Goal: Check status: Check status

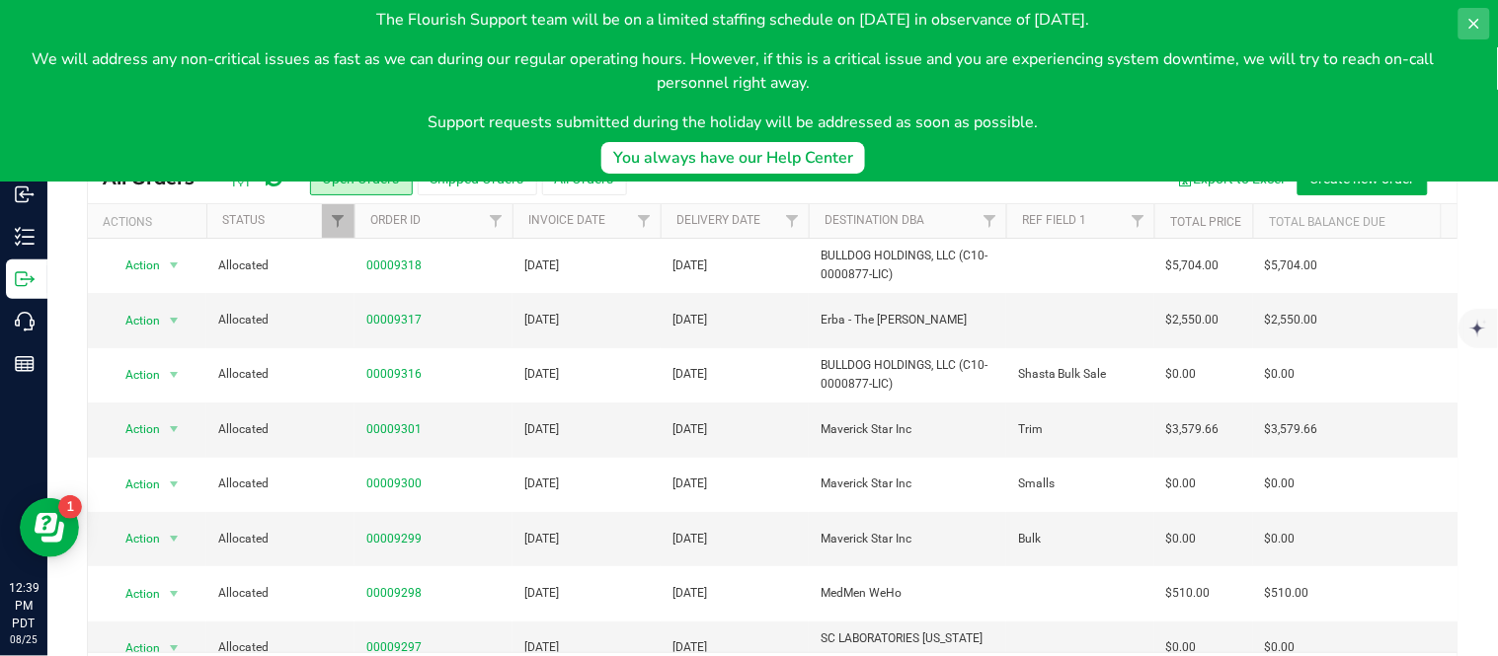
click at [1478, 24] on icon at bounding box center [1474, 24] width 16 height 16
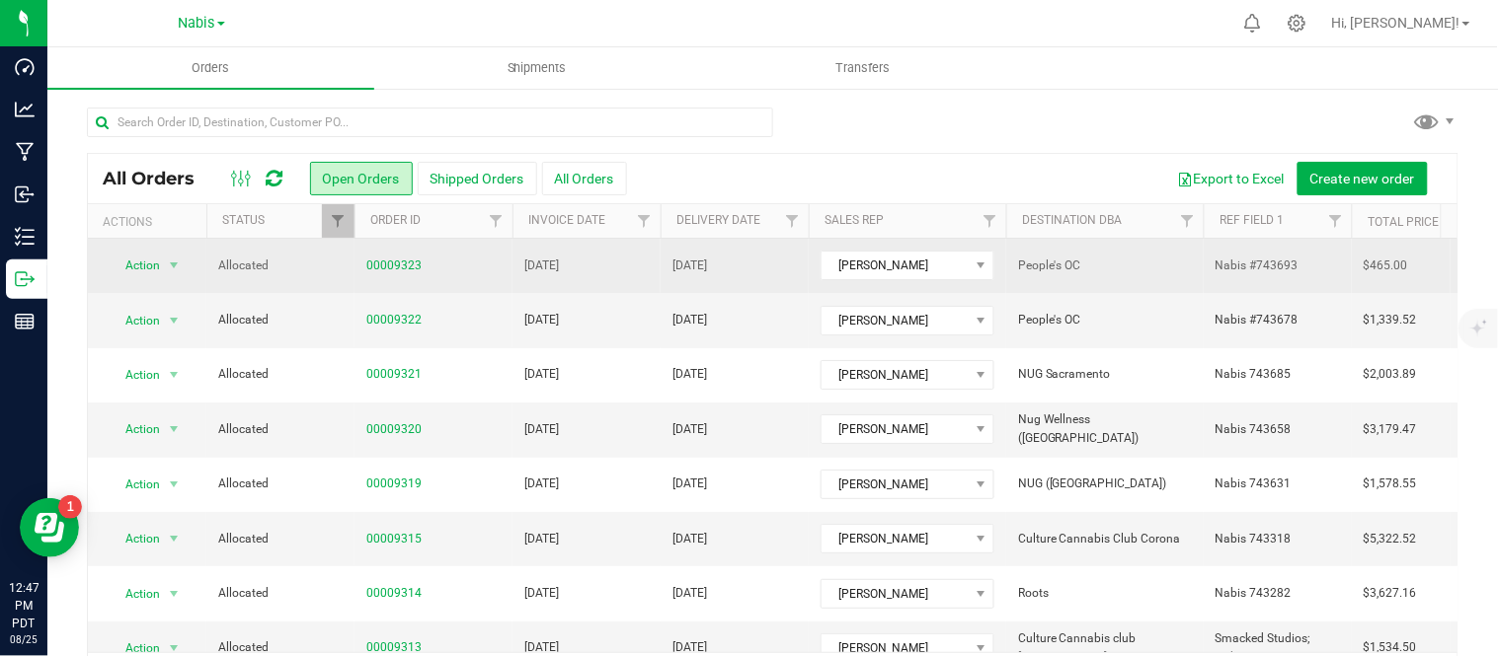
click at [1217, 259] on span "Nabis #743693" at bounding box center [1256, 266] width 83 height 19
click at [1206, 255] on input "Nabis #743693" at bounding box center [1272, 266] width 141 height 31
type input "smacked Nabis #743693"
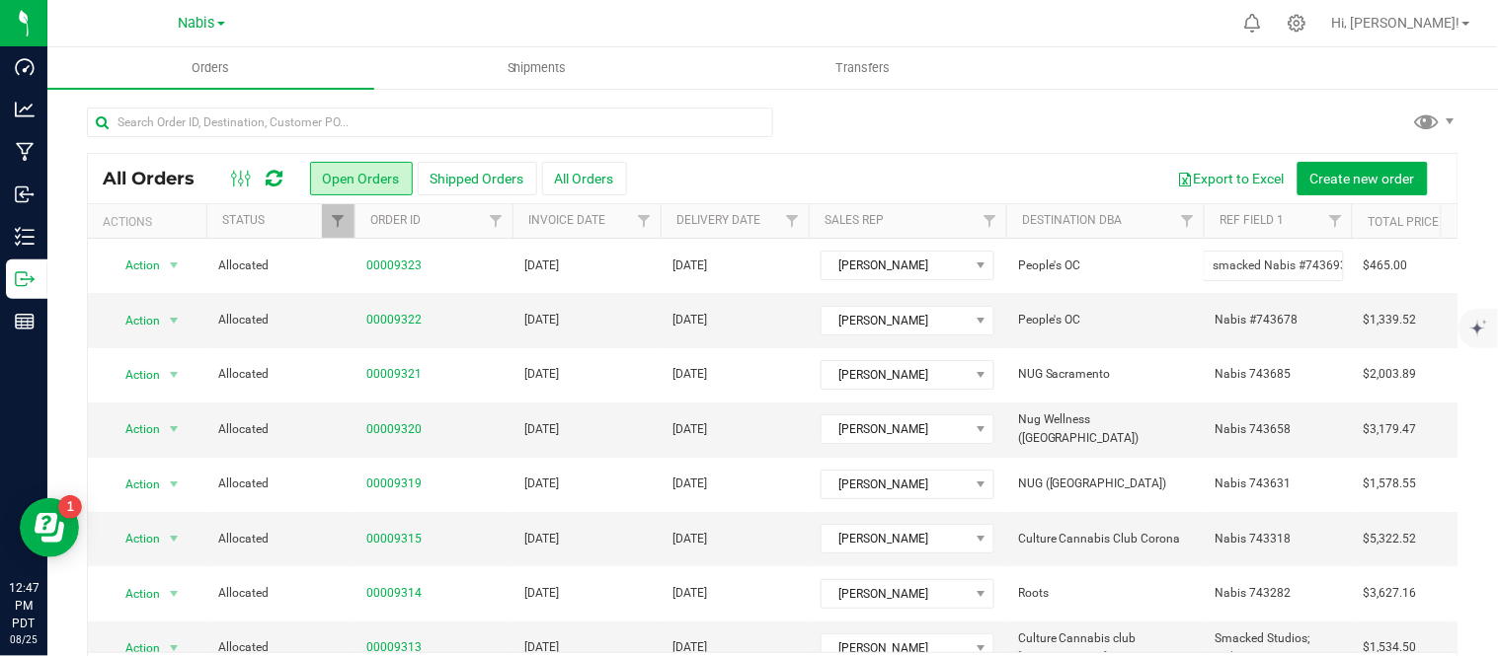
click at [936, 97] on div "All Orders Open Orders Shipped Orders All Orders Export to Excel Create new ord…" at bounding box center [772, 404] width 1450 height 634
click at [395, 319] on link "00009322" at bounding box center [393, 320] width 55 height 19
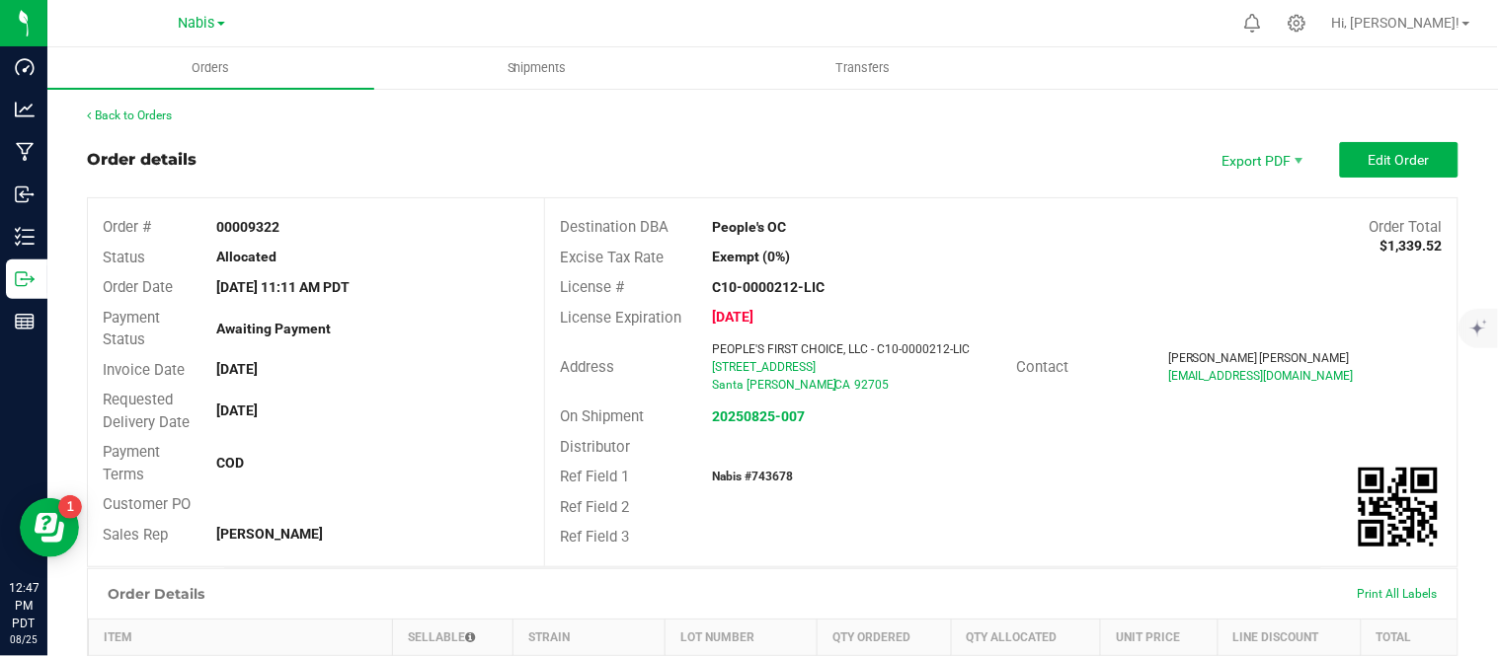
scroll to position [467, 0]
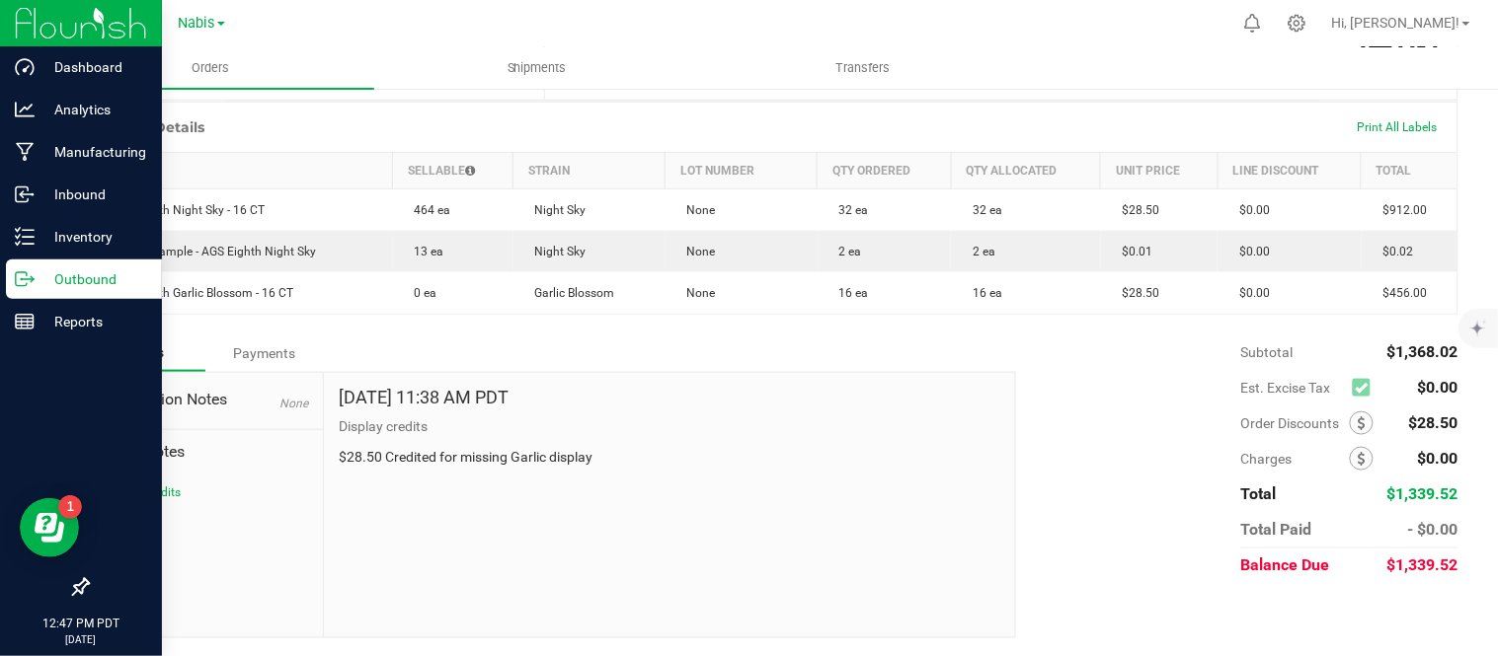
click at [39, 281] on p "Outbound" at bounding box center [94, 280] width 118 height 24
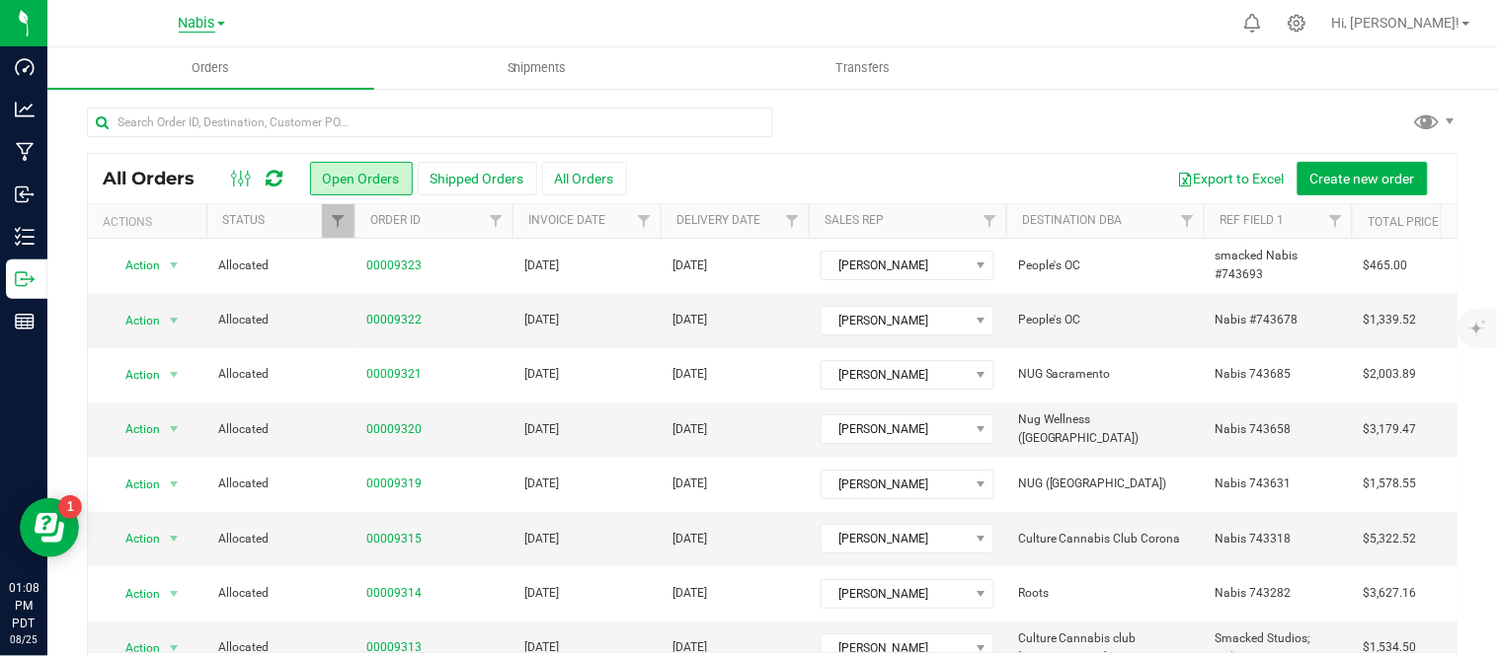
click at [212, 25] on span "Nabis" at bounding box center [197, 24] width 37 height 18
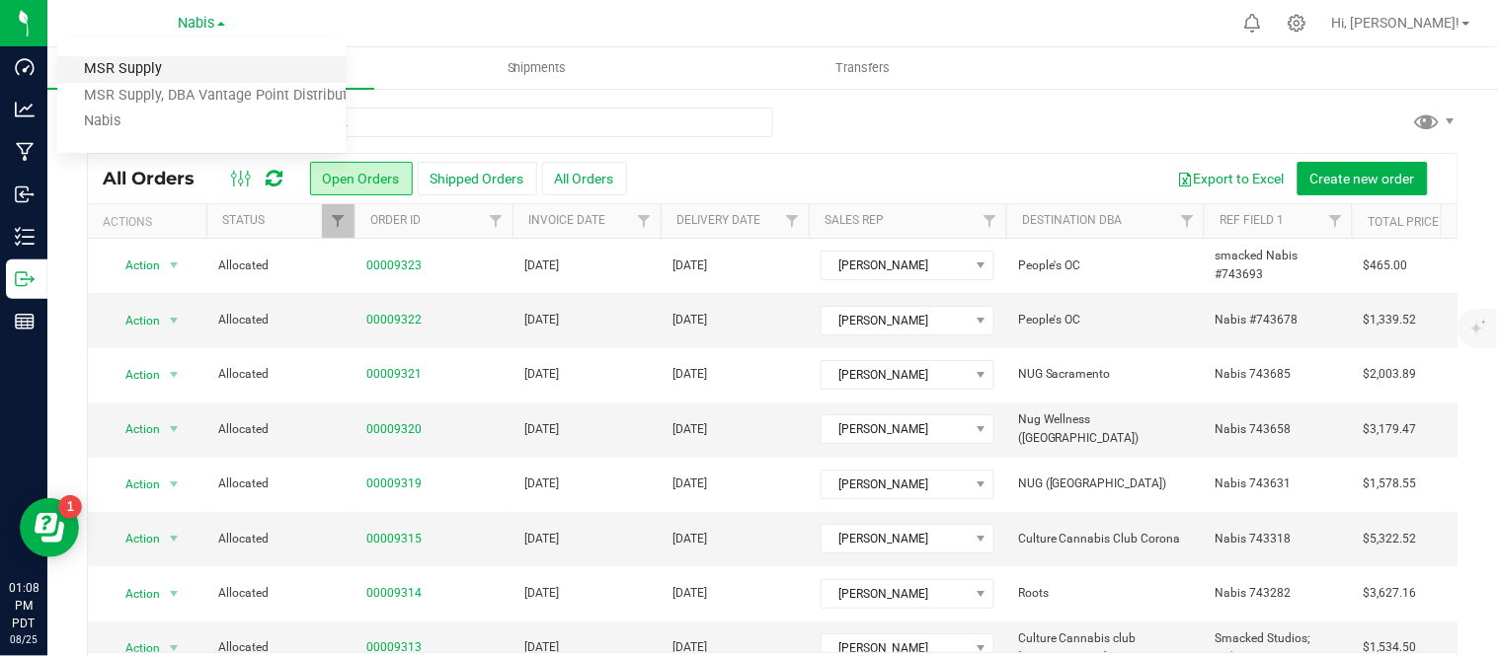
click at [151, 70] on link "MSR Supply" at bounding box center [201, 69] width 288 height 27
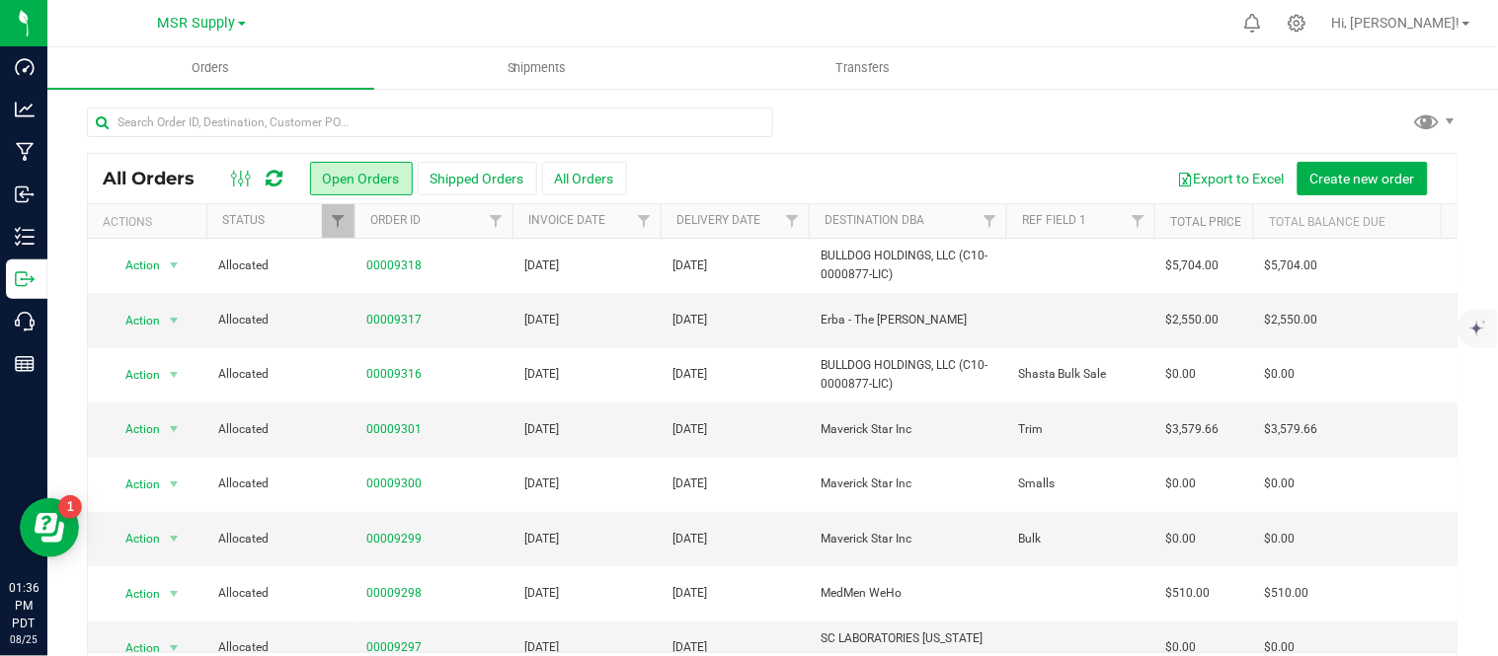
click at [198, 32] on div "MSR Supply MSR Supply MSR Supply, DBA Vantage Point Distribution Nabis" at bounding box center [202, 23] width 88 height 24
click at [208, 22] on span "MSR Supply" at bounding box center [197, 24] width 78 height 18
click at [146, 132] on link "Nabis" at bounding box center [201, 122] width 288 height 27
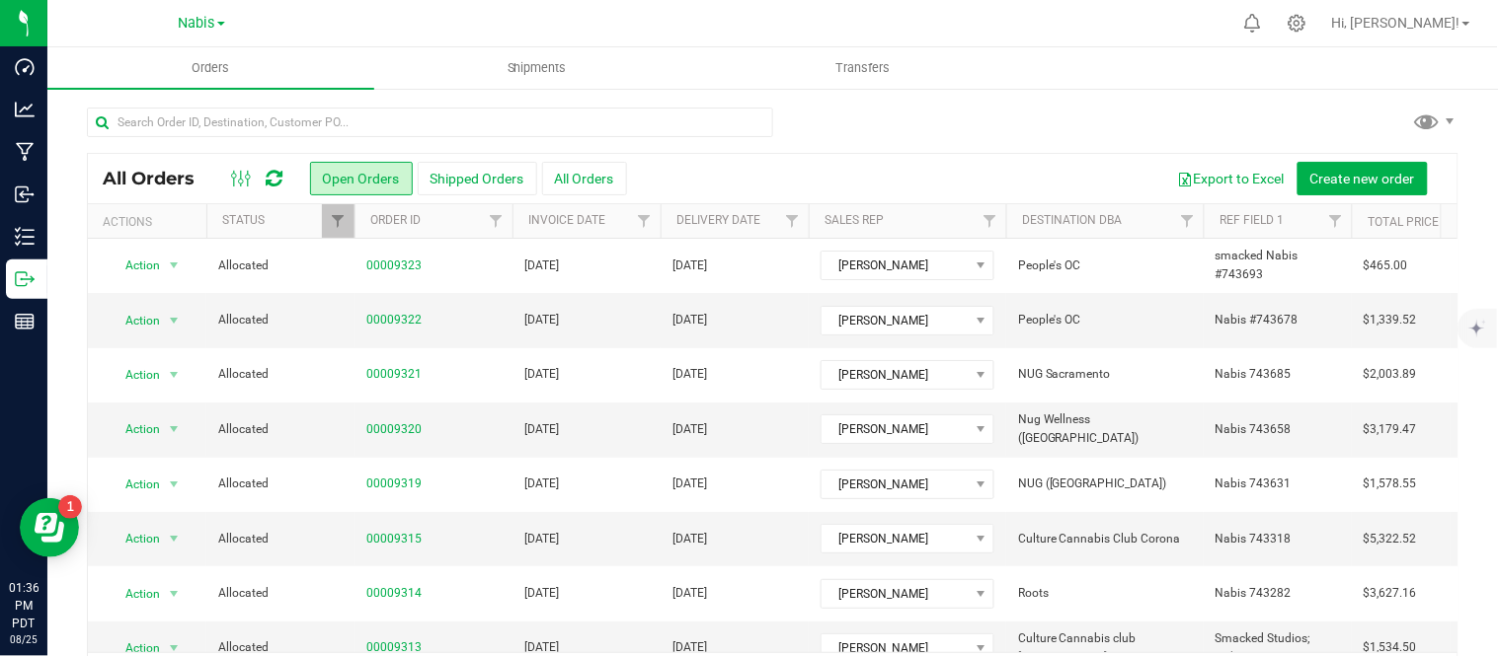
scroll to position [696, 0]
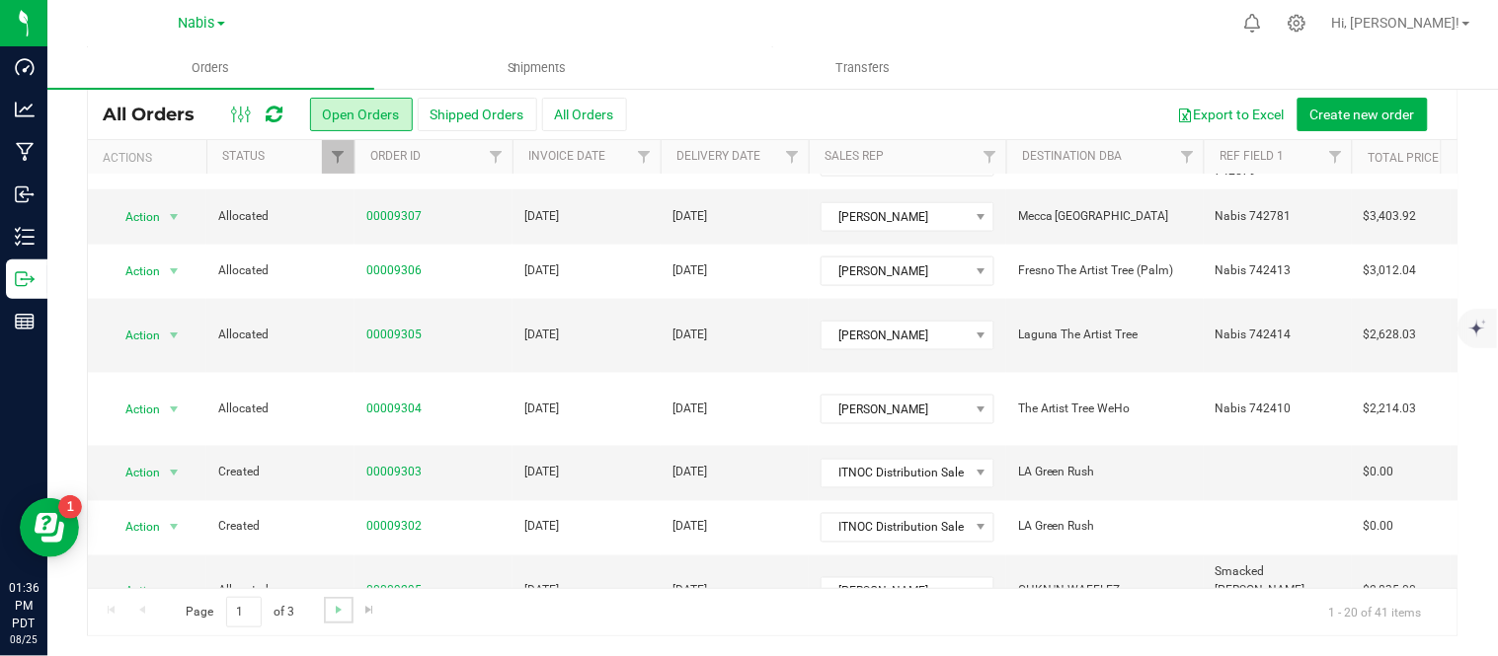
click at [338, 618] on link "Go to the next page" at bounding box center [338, 610] width 29 height 27
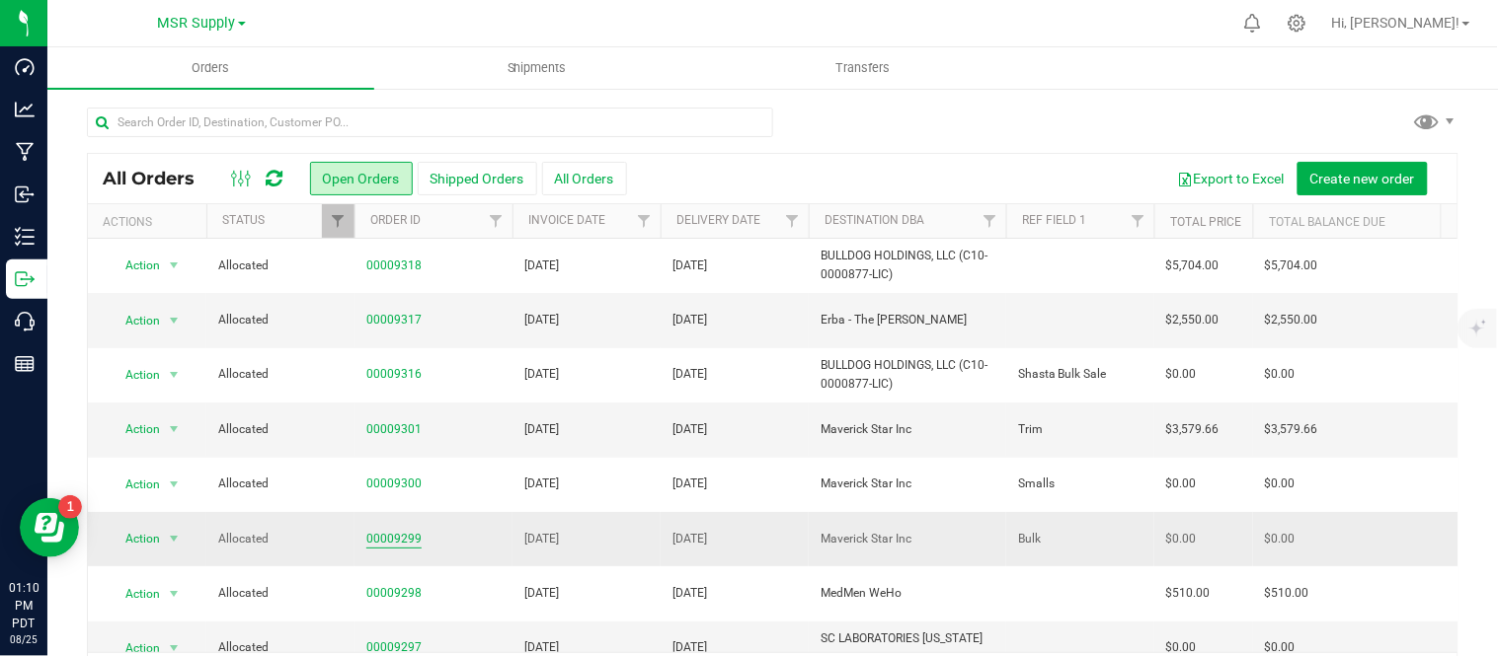
click at [382, 541] on link "00009299" at bounding box center [393, 539] width 55 height 19
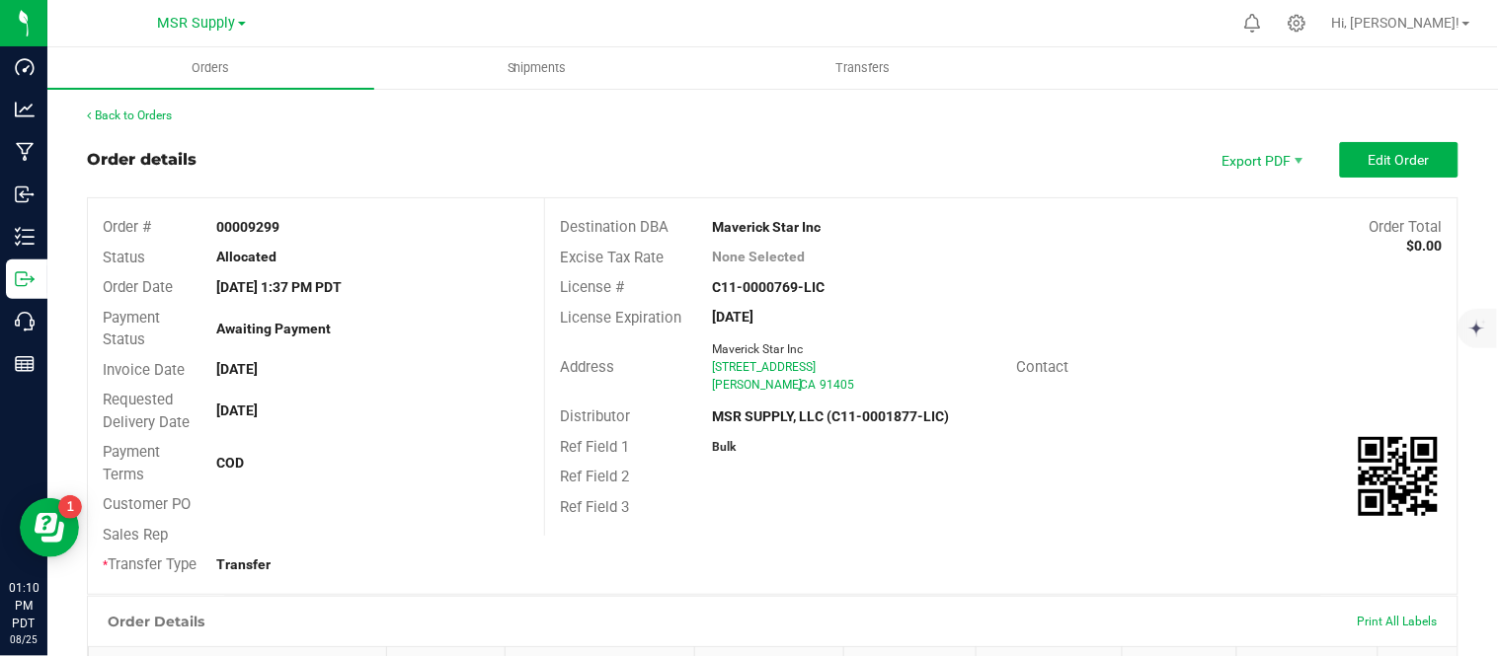
drag, startPoint x: 717, startPoint y: 221, endPoint x: 842, endPoint y: 228, distance: 125.6
click at [842, 228] on div "Maverick Star Inc" at bounding box center [887, 227] width 380 height 21
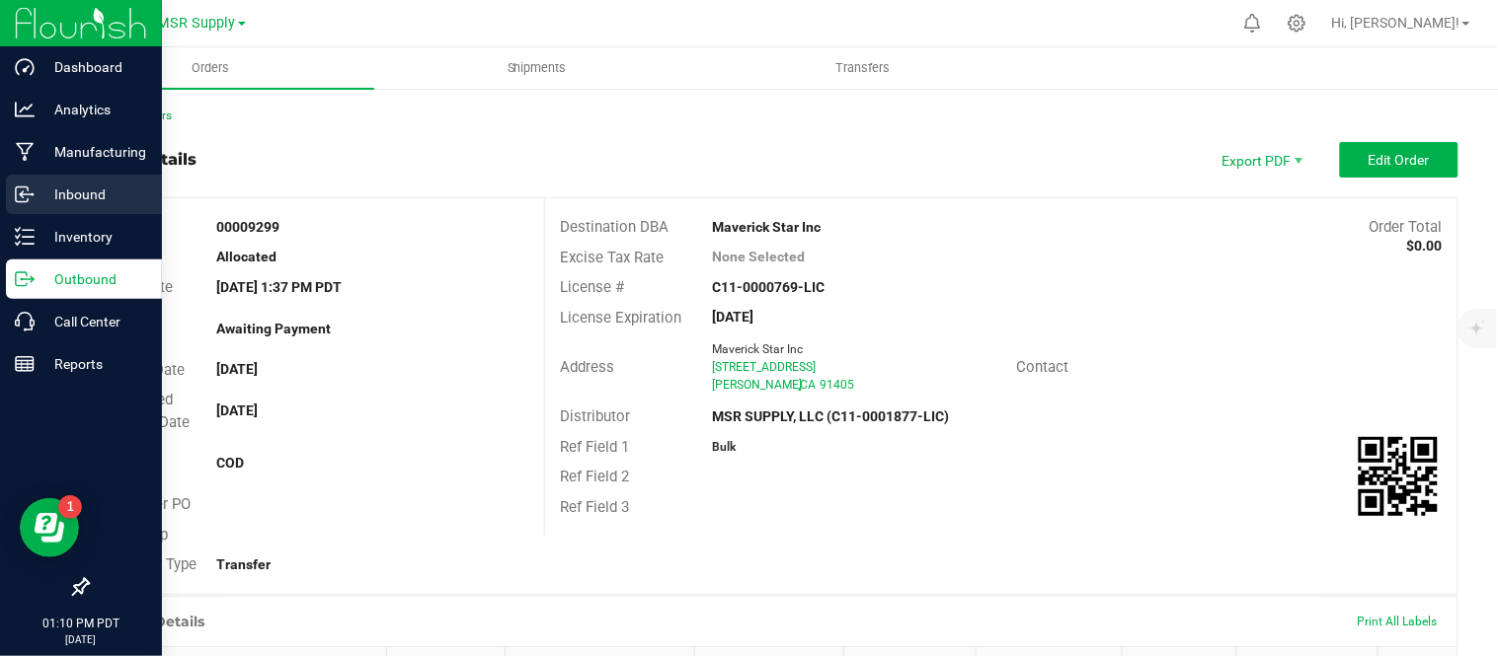
click at [39, 193] on p "Inbound" at bounding box center [94, 195] width 118 height 24
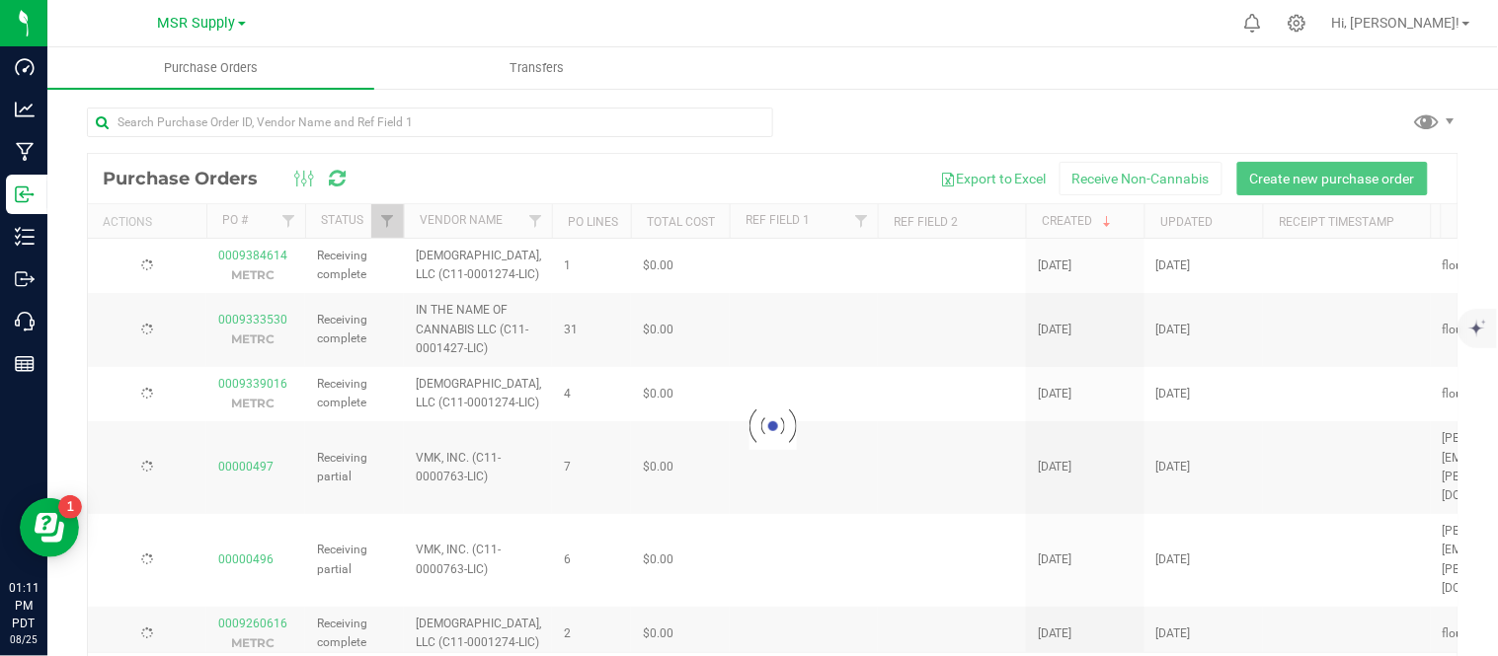
click at [222, 23] on span "MSR Supply" at bounding box center [197, 23] width 78 height 17
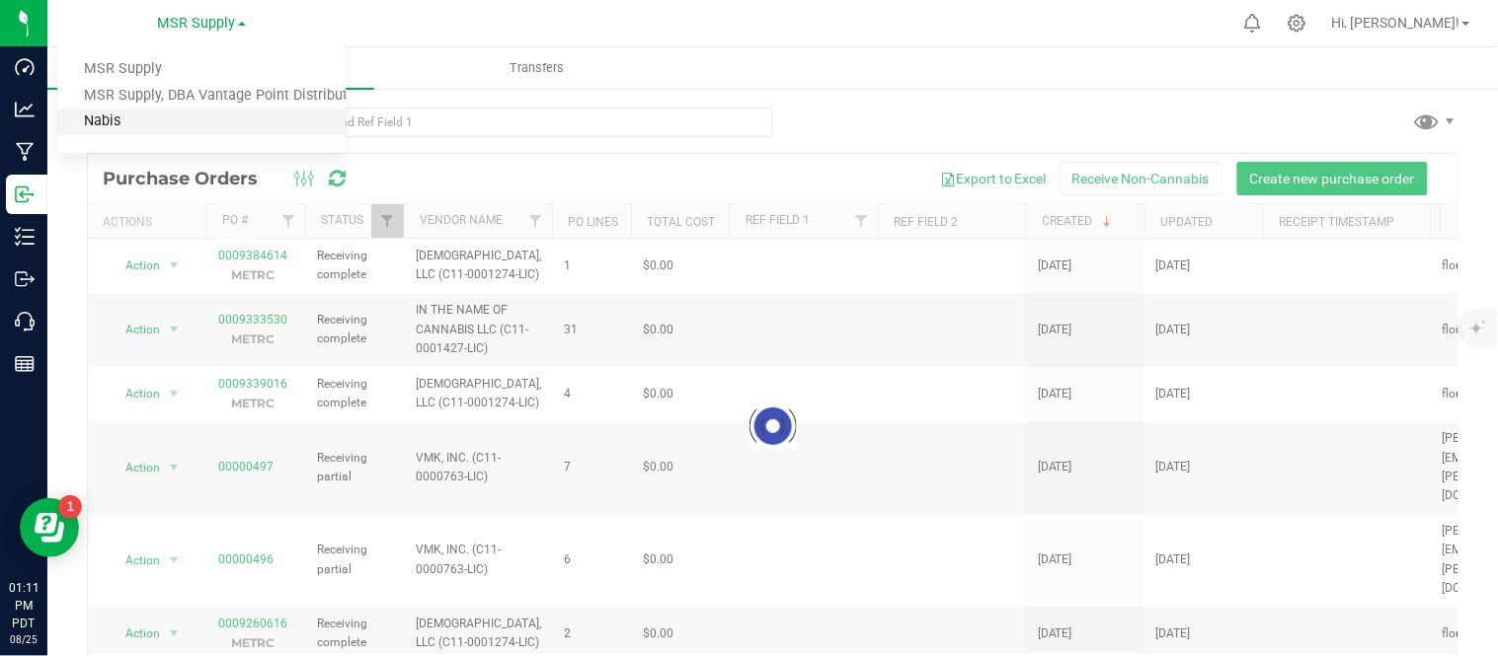
click at [109, 112] on link "Nabis" at bounding box center [201, 122] width 288 height 27
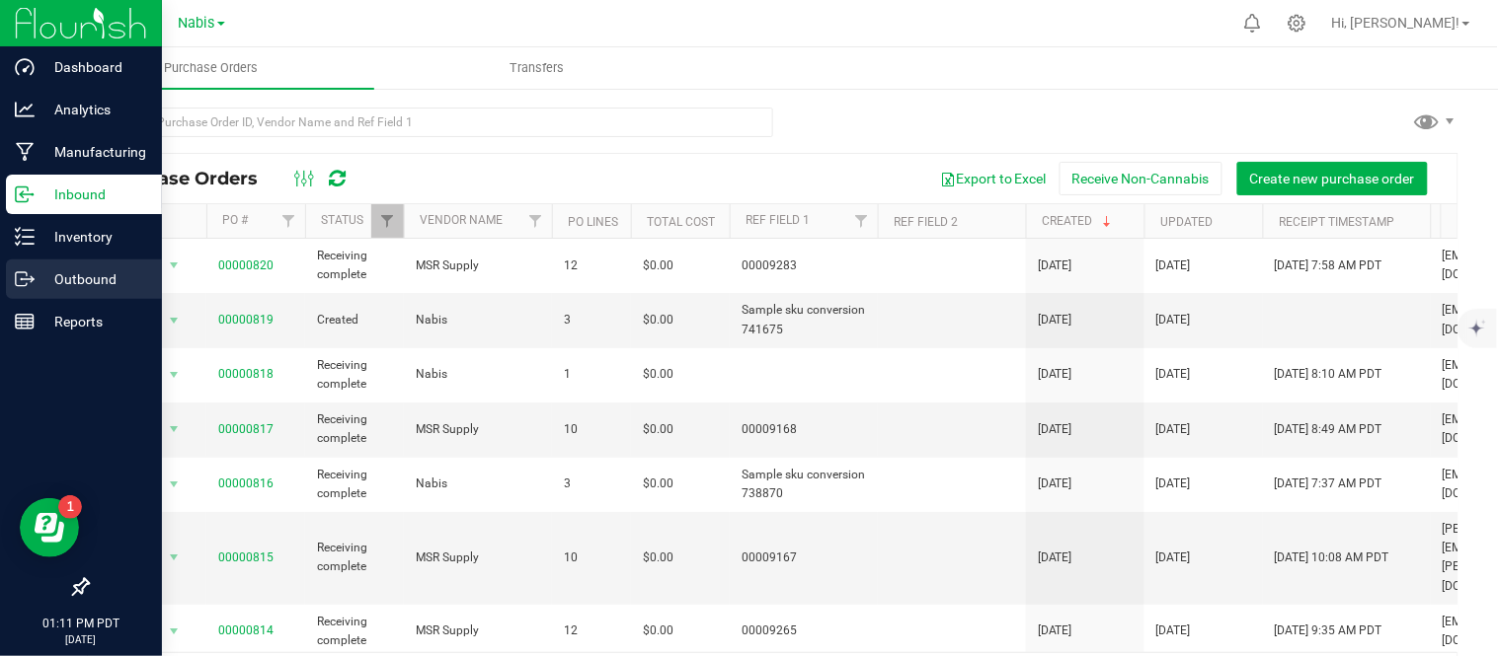
click at [70, 286] on p "Outbound" at bounding box center [94, 280] width 118 height 24
